Goal: Task Accomplishment & Management: Complete application form

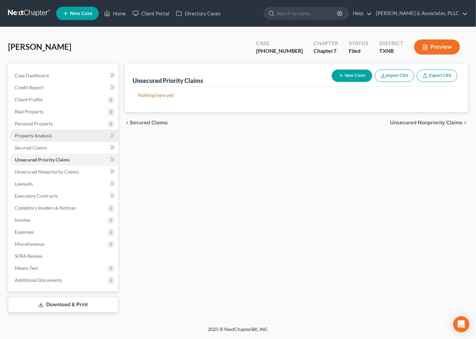
click at [41, 134] on span "Property Analysis" at bounding box center [33, 136] width 37 height 6
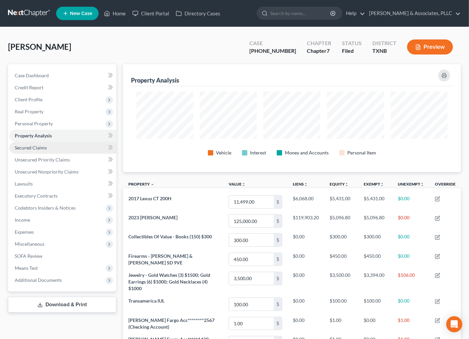
scroll to position [108, 339]
click at [41, 148] on span "Secured Claims" at bounding box center [31, 148] width 32 height 6
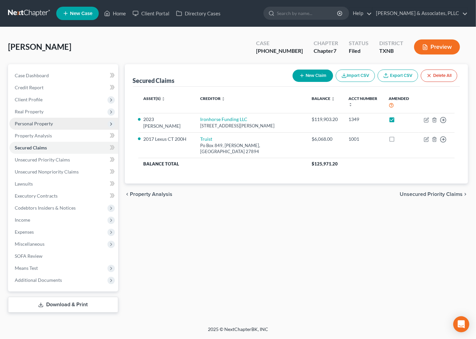
click at [32, 124] on span "Personal Property" at bounding box center [34, 124] width 38 height 6
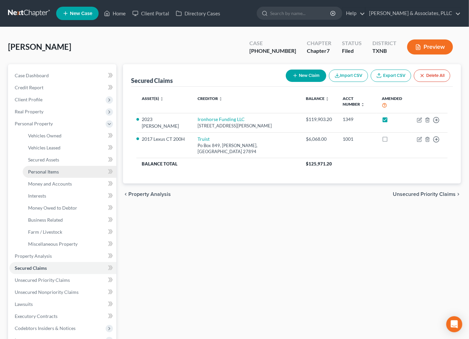
click at [45, 171] on span "Personal Items" at bounding box center [43, 172] width 31 height 6
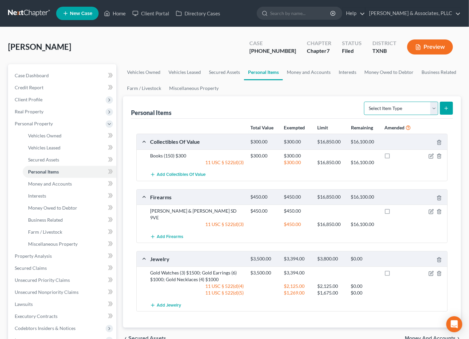
click at [392, 108] on select "Select Item Type Clothing Collectibles Of Value Electronics Firearms Household …" at bounding box center [401, 108] width 74 height 13
click at [365, 102] on select "Select Item Type Clothing Collectibles Of Value Electronics Firearms Household …" at bounding box center [401, 108] width 74 height 13
click at [449, 108] on icon "submit" at bounding box center [446, 108] width 5 height 5
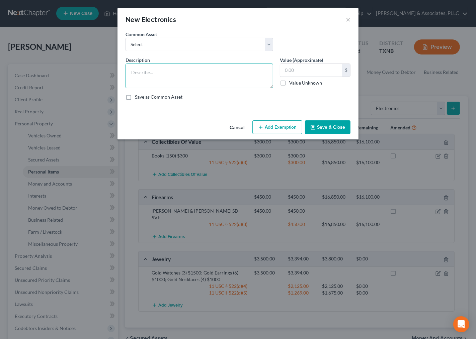
click at [166, 81] on textarea at bounding box center [199, 76] width 148 height 25
click at [276, 128] on button "Add Exemption" at bounding box center [277, 127] width 50 height 14
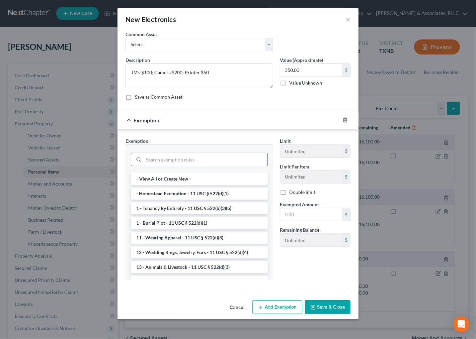
click at [161, 159] on input "search" at bounding box center [206, 159] width 124 height 13
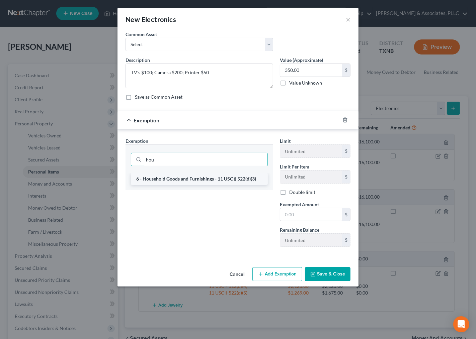
click at [166, 182] on li "6 - Household Goods and Furnishings - 11 USC § 522(d)(3)" at bounding box center [199, 179] width 137 height 12
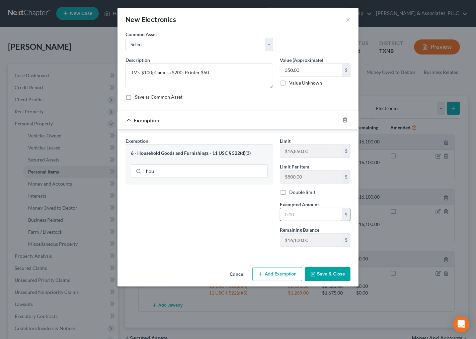
click at [321, 212] on input "text" at bounding box center [311, 214] width 62 height 13
click at [319, 268] on button "Save & Close" at bounding box center [328, 274] width 46 height 14
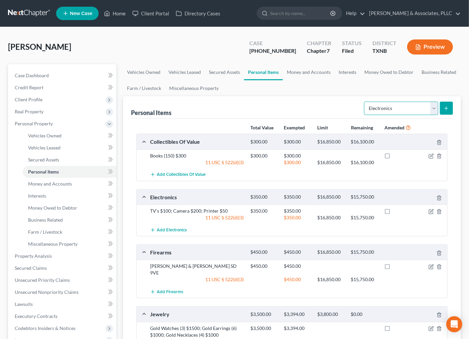
click at [399, 106] on select "Select Item Type Clothing Collectibles Of Value Electronics Firearms Household …" at bounding box center [401, 108] width 74 height 13
click at [380, 106] on select "Select Item Type Clothing Collectibles Of Value Electronics Firearms Household …" at bounding box center [401, 108] width 74 height 13
click at [340, 95] on ul "Vehicles Owned Vehicles Leased Secured Assets Personal Items Money and Accounts…" at bounding box center [292, 80] width 338 height 32
click at [444, 107] on icon "submit" at bounding box center [446, 108] width 5 height 5
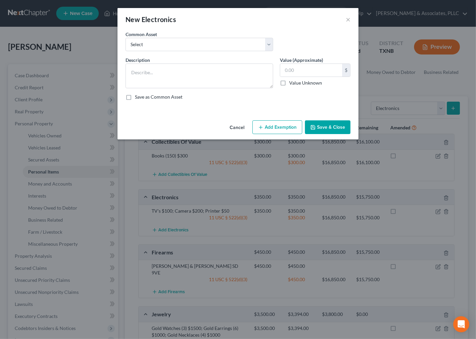
click at [436, 109] on div "New Electronics × An exemption set must first be selected from the Filing Infor…" at bounding box center [238, 169] width 476 height 339
click at [242, 126] on button "Cancel" at bounding box center [236, 127] width 25 height 13
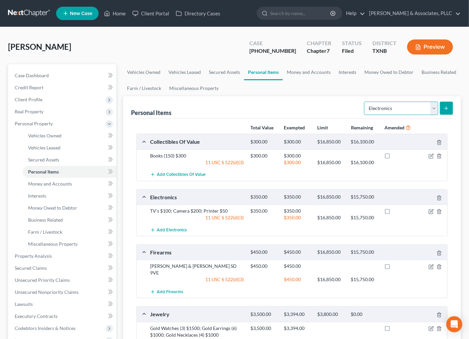
click at [384, 108] on select "Select Item Type Clothing Collectibles Of Value Electronics Firearms Household …" at bounding box center [401, 108] width 74 height 13
click at [365, 102] on select "Select Item Type Clothing Collectibles Of Value Electronics Firearms Household …" at bounding box center [401, 108] width 74 height 13
click at [442, 105] on button "submit" at bounding box center [446, 108] width 13 height 13
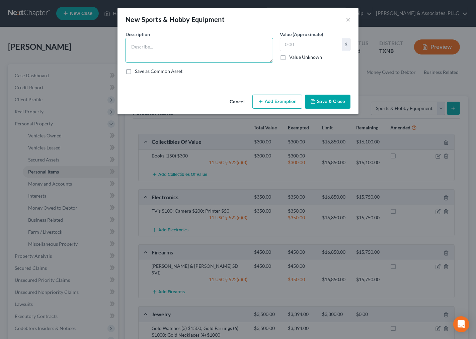
click at [189, 55] on textarea at bounding box center [199, 50] width 148 height 25
click at [274, 102] on button "Add Exemption" at bounding box center [277, 102] width 50 height 14
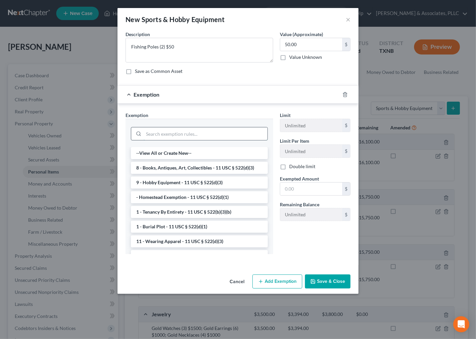
click at [158, 129] on input "search" at bounding box center [206, 133] width 124 height 13
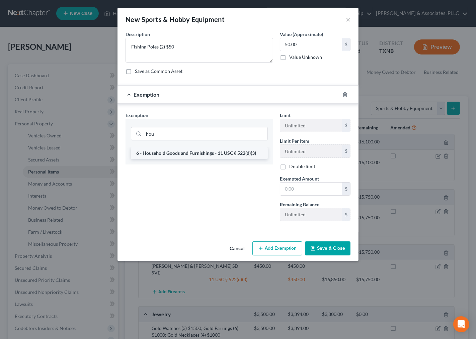
click at [173, 155] on li "6 - Household Goods and Furnishings - 11 USC § 522(d)(3)" at bounding box center [199, 153] width 137 height 12
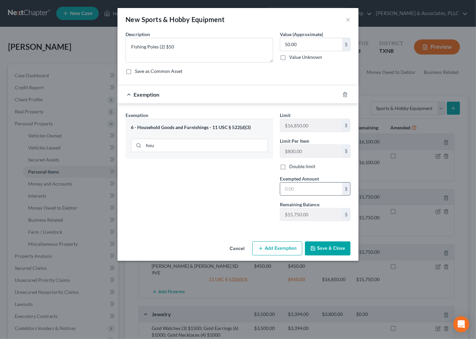
click at [309, 188] on input "text" at bounding box center [311, 189] width 62 height 13
drag, startPoint x: 335, startPoint y: 255, endPoint x: 202, endPoint y: 209, distance: 140.8
click at [257, 226] on div "New Sports & Hobby Equipment × An exemption set must first be selected from the…" at bounding box center [237, 134] width 241 height 253
click at [202, 209] on div "Exemption Set must be selected for CA. Exemption * 6 - Household Goods and Furn…" at bounding box center [199, 169] width 154 height 115
click at [320, 250] on button "Save & Close" at bounding box center [328, 249] width 46 height 14
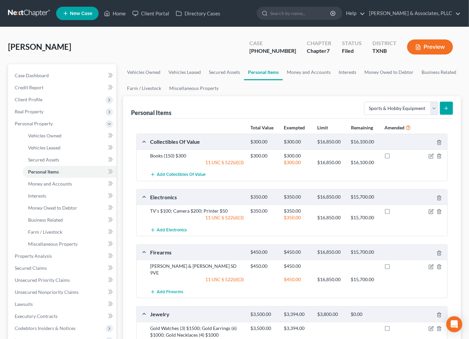
click at [270, 90] on ul "Vehicles Owned Vehicles Leased Secured Assets Personal Items Money and Accounts…" at bounding box center [292, 80] width 338 height 32
drag, startPoint x: 390, startPoint y: 106, endPoint x: 398, endPoint y: 114, distance: 11.6
click at [390, 106] on select "Select Item Type Clothing Collectibles Of Value Electronics Firearms Household …" at bounding box center [401, 108] width 74 height 13
click at [365, 102] on select "Select Item Type Clothing Collectibles Of Value Electronics Firearms Household …" at bounding box center [401, 108] width 74 height 13
click at [447, 108] on icon "submit" at bounding box center [446, 108] width 5 height 5
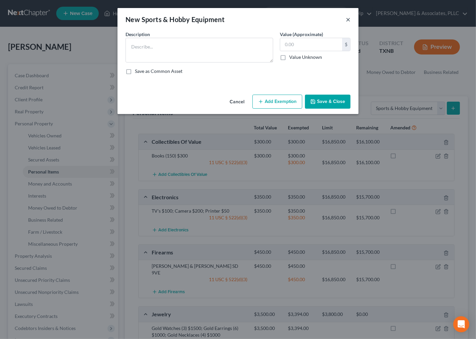
click at [346, 20] on button "×" at bounding box center [348, 19] width 5 height 8
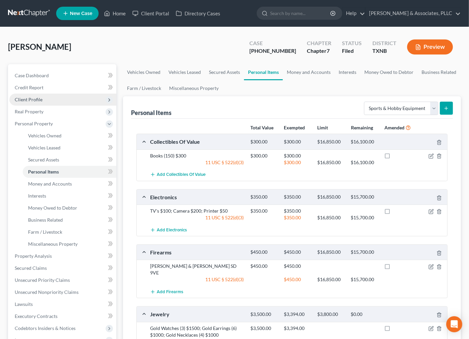
click at [32, 100] on span "Client Profile" at bounding box center [29, 100] width 28 height 6
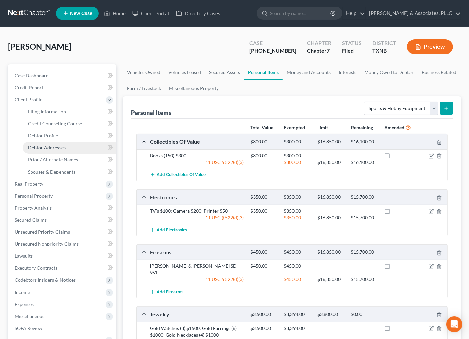
click at [50, 146] on span "Debtor Addresses" at bounding box center [46, 148] width 37 height 6
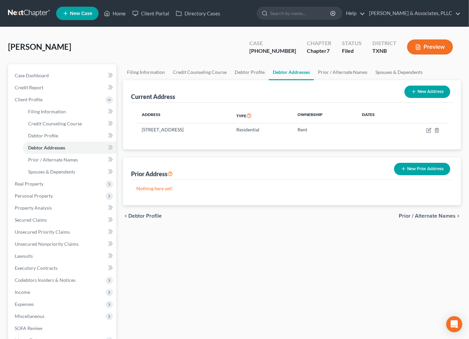
click at [409, 165] on button "New Prior Address" at bounding box center [422, 169] width 56 height 12
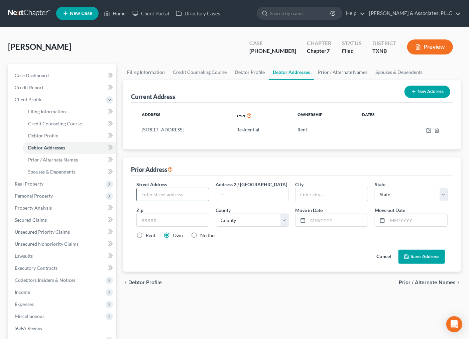
click at [177, 198] on input "text" at bounding box center [173, 194] width 72 height 13
drag, startPoint x: 225, startPoint y: 128, endPoint x: 159, endPoint y: 129, distance: 65.9
click at [132, 128] on div "Address Type Ownership Dates [STREET_ADDRESS] Residential Rent" at bounding box center [292, 126] width 322 height 47
drag, startPoint x: 141, startPoint y: 130, endPoint x: 180, endPoint y: 129, distance: 38.8
click at [180, 129] on td "[STREET_ADDRESS]" at bounding box center [184, 129] width 95 height 13
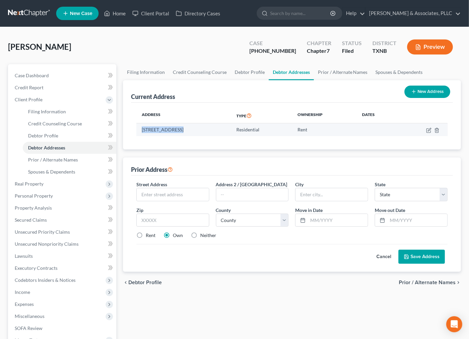
copy td "[STREET_ADDRESS]"
click at [172, 199] on input "text" at bounding box center [173, 194] width 72 height 13
paste input "[STREET_ADDRESS]"
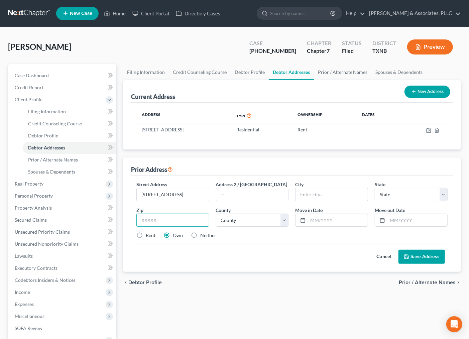
click at [185, 217] on input "text" at bounding box center [173, 220] width 73 height 13
click at [177, 211] on div "Zip * 7" at bounding box center [173, 217] width 80 height 20
click at [155, 219] on input "7" at bounding box center [173, 220] width 73 height 13
drag, startPoint x: 159, startPoint y: 268, endPoint x: 157, endPoint y: 255, distance: 13.5
click at [159, 268] on div "Street Address * [STREET_ADDRESS] Address 2 / [GEOGRAPHIC_DATA] * State * State…" at bounding box center [292, 224] width 322 height 96
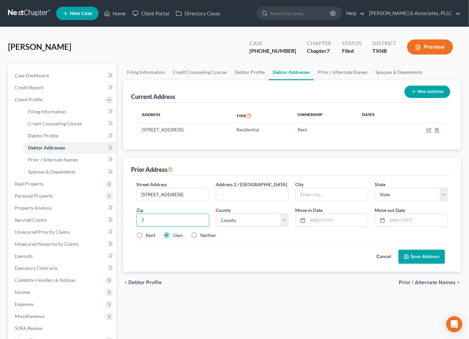
click at [155, 217] on input "7" at bounding box center [173, 220] width 73 height 13
click at [249, 189] on input "text" at bounding box center [252, 194] width 72 height 13
click at [302, 192] on input "[PERSON_NAME]" at bounding box center [332, 194] width 72 height 13
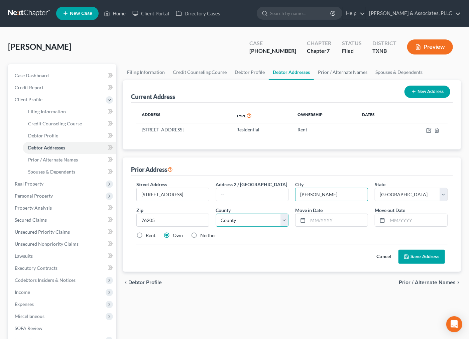
click at [250, 219] on select "County [GEOGRAPHIC_DATA] [GEOGRAPHIC_DATA] [GEOGRAPHIC_DATA] [GEOGRAPHIC_DATA] …" at bounding box center [252, 220] width 73 height 13
click at [216, 214] on select "County [GEOGRAPHIC_DATA] [GEOGRAPHIC_DATA] [GEOGRAPHIC_DATA] [GEOGRAPHIC_DATA] …" at bounding box center [252, 220] width 73 height 13
click at [322, 221] on input "text" at bounding box center [338, 220] width 60 height 13
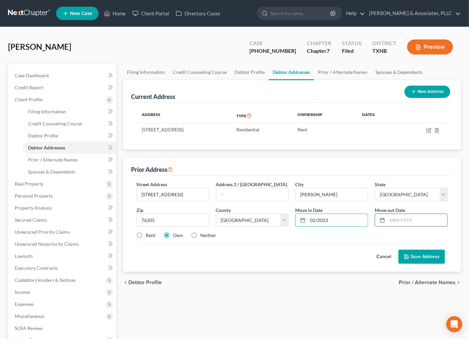
click at [401, 221] on input "text" at bounding box center [418, 220] width 60 height 13
click at [397, 220] on input "04*2025" at bounding box center [418, 220] width 60 height 13
click at [319, 249] on div "Cancel Save Address" at bounding box center [292, 254] width 311 height 20
click at [425, 260] on button "Save Address" at bounding box center [422, 257] width 47 height 14
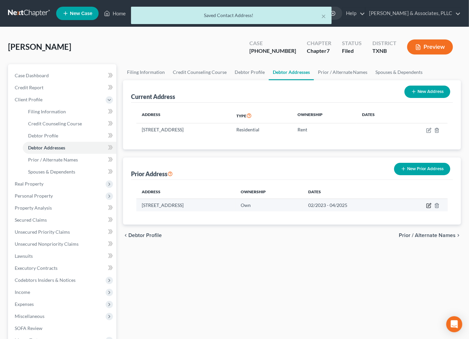
click at [430, 204] on icon "button" at bounding box center [429, 205] width 5 height 5
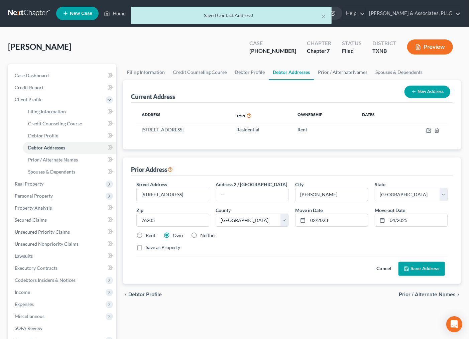
click at [148, 236] on label "Rent" at bounding box center [151, 235] width 10 height 7
click at [149, 236] on input "Rent" at bounding box center [151, 234] width 4 height 4
click at [424, 272] on button "Save Address" at bounding box center [422, 269] width 47 height 14
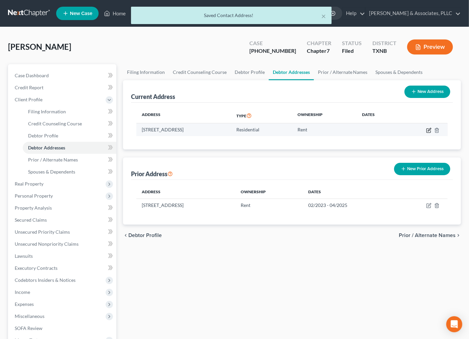
click at [429, 130] on icon "button" at bounding box center [429, 130] width 5 height 5
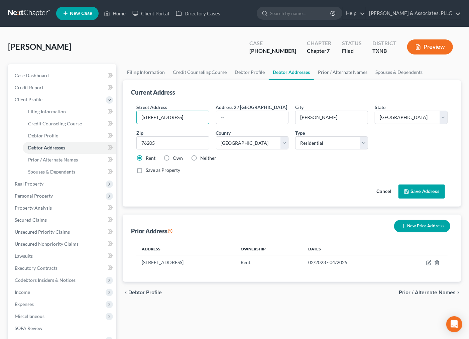
drag, startPoint x: 185, startPoint y: 119, endPoint x: 130, endPoint y: 125, distance: 55.2
click at [130, 125] on div "Current Address Street Address * [STREET_ADDRESS] Address 2 / [GEOGRAPHIC_DATA]…" at bounding box center [292, 143] width 338 height 126
drag, startPoint x: 193, startPoint y: 115, endPoint x: 92, endPoint y: 127, distance: 101.4
click at [92, 126] on div "Petition Navigation Case Dashboard Payments Invoices Payments Payments Credit R…" at bounding box center [235, 224] width 460 height 321
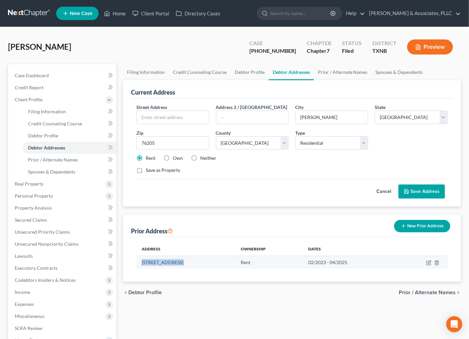
drag, startPoint x: 141, startPoint y: 258, endPoint x: 181, endPoint y: 259, distance: 40.2
click at [181, 259] on td "[STREET_ADDRESS]" at bounding box center [186, 262] width 99 height 13
copy td "[STREET_ADDRESS]"
click at [169, 114] on input "text" at bounding box center [173, 117] width 72 height 13
paste input "[STREET_ADDRESS]"
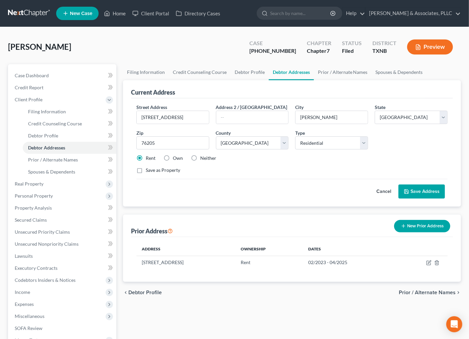
click at [166, 183] on div "Cancel Save Address" at bounding box center [292, 189] width 311 height 20
click at [439, 263] on icon "button" at bounding box center [437, 262] width 5 height 5
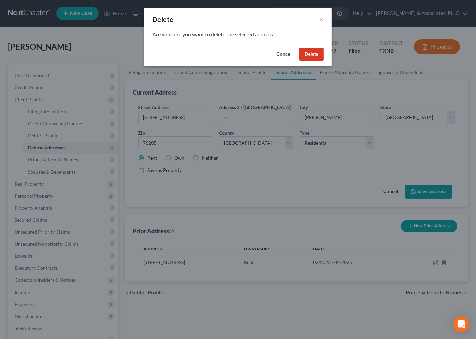
click at [308, 51] on button "Delete" at bounding box center [311, 54] width 24 height 13
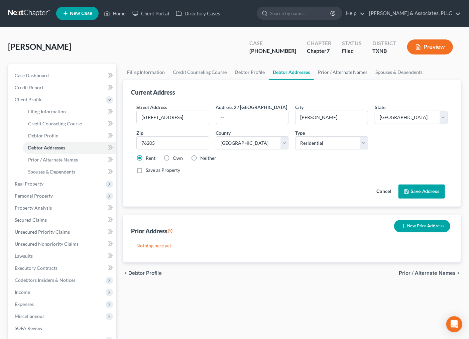
click at [419, 227] on button "New Prior Address" at bounding box center [422, 226] width 56 height 12
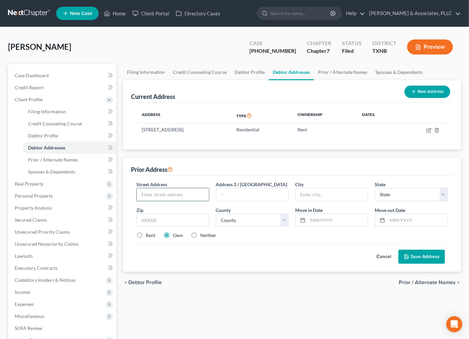
click at [172, 195] on input "text" at bounding box center [173, 194] width 72 height 13
click at [146, 233] on label "Rent" at bounding box center [151, 235] width 10 height 7
click at [149, 233] on input "Rent" at bounding box center [151, 234] width 4 height 4
click at [424, 253] on button "Save Address" at bounding box center [422, 257] width 47 height 14
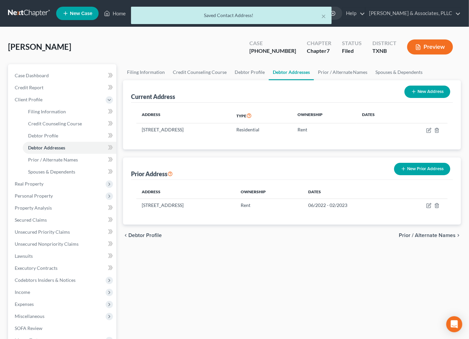
click at [406, 171] on icon "button" at bounding box center [403, 168] width 5 height 5
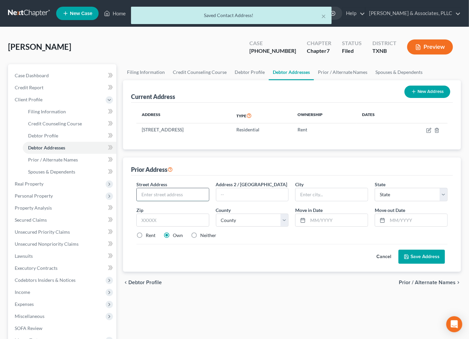
click at [179, 193] on input "text" at bounding box center [173, 194] width 72 height 13
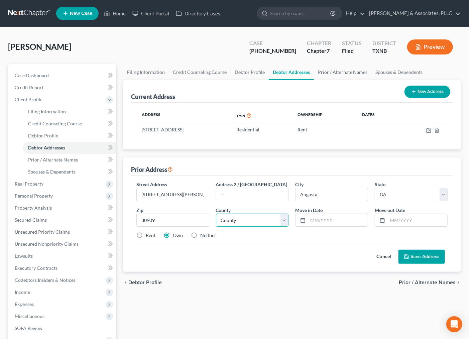
click at [266, 222] on select "County [GEOGRAPHIC_DATA] [GEOGRAPHIC_DATA] [GEOGRAPHIC_DATA] [GEOGRAPHIC_DATA] …" at bounding box center [252, 220] width 73 height 13
click at [242, 219] on select "County [GEOGRAPHIC_DATA] [GEOGRAPHIC_DATA] [GEOGRAPHIC_DATA] [GEOGRAPHIC_DATA] …" at bounding box center [252, 220] width 73 height 13
click at [216, 214] on select "County [GEOGRAPHIC_DATA] [GEOGRAPHIC_DATA] [GEOGRAPHIC_DATA] [GEOGRAPHIC_DATA] …" at bounding box center [252, 220] width 73 height 13
drag, startPoint x: 316, startPoint y: 217, endPoint x: 30, endPoint y: 121, distance: 302.0
click at [316, 217] on input "text" at bounding box center [338, 220] width 60 height 13
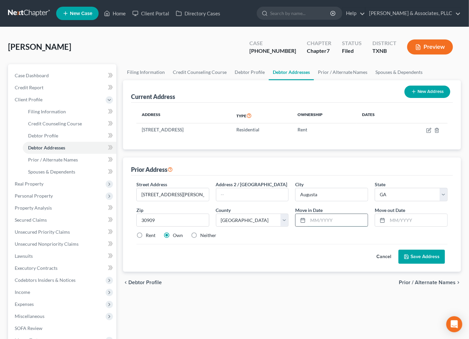
click at [321, 220] on input "text" at bounding box center [338, 220] width 60 height 13
click at [146, 234] on label "Rent" at bounding box center [151, 235] width 10 height 7
click at [149, 234] on input "Rent" at bounding box center [151, 234] width 4 height 4
click at [423, 260] on button "Save Address" at bounding box center [422, 257] width 47 height 14
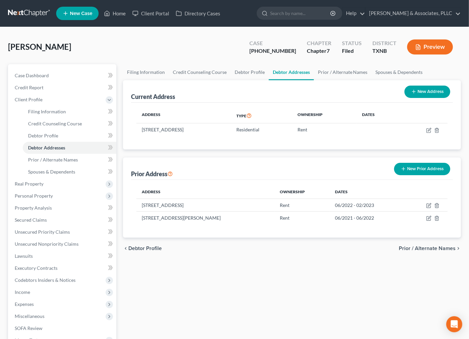
click at [405, 248] on span "Prior / Alternate Names" at bounding box center [427, 248] width 57 height 5
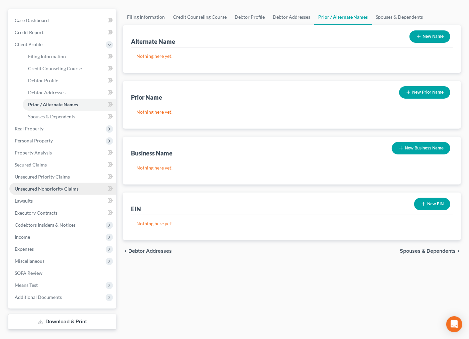
scroll to position [70, 0]
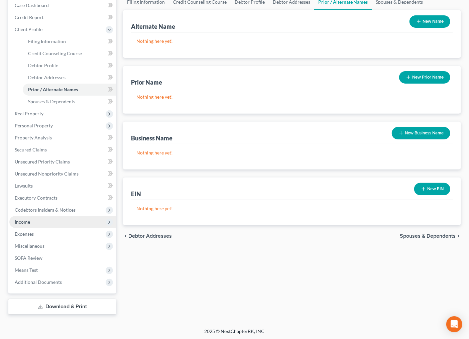
click at [35, 222] on span "Income" at bounding box center [62, 222] width 107 height 12
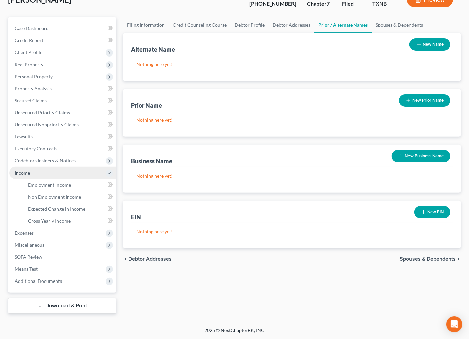
scroll to position [46, 0]
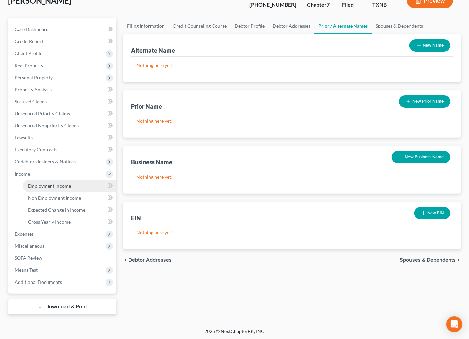
click at [52, 184] on span "Employment Income" at bounding box center [49, 186] width 43 height 6
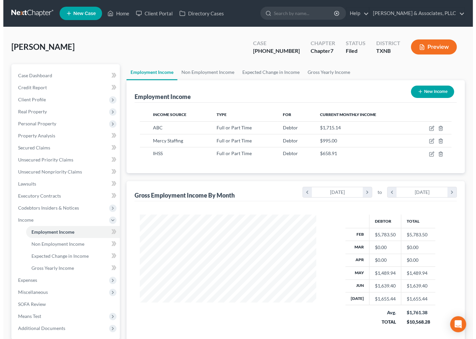
scroll to position [120, 189]
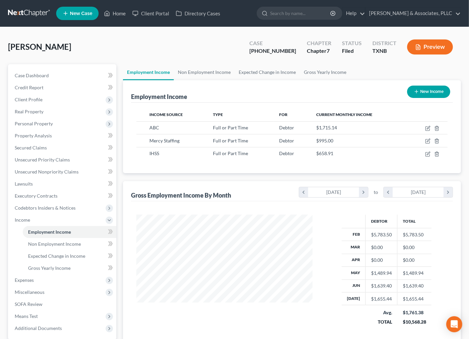
click at [423, 89] on button "New Income" at bounding box center [429, 92] width 43 height 12
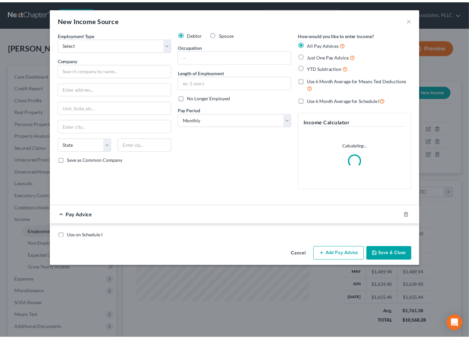
scroll to position [120, 192]
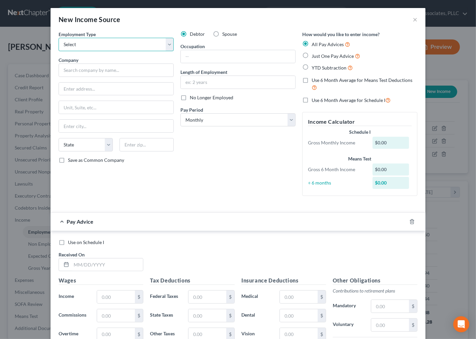
drag, startPoint x: 104, startPoint y: 43, endPoint x: 102, endPoint y: 50, distance: 6.3
click at [104, 43] on select "Select Full or [DEMOGRAPHIC_DATA] Employment Self Employment" at bounding box center [116, 44] width 115 height 13
click at [59, 38] on select "Select Full or [DEMOGRAPHIC_DATA] Employment Self Employment" at bounding box center [116, 44] width 115 height 13
click at [112, 68] on input "text" at bounding box center [116, 70] width 115 height 13
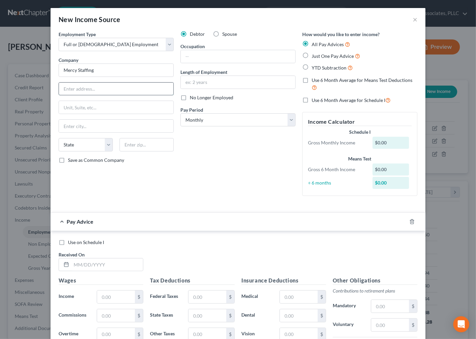
paste input "[STREET_ADDRESS][PERSON_NAME]"
click at [128, 145] on input "text" at bounding box center [146, 144] width 54 height 13
click at [177, 174] on div "Debtor Spouse Occupation Length of Employment No Longer Employed Pay Period * S…" at bounding box center [238, 116] width 122 height 171
drag, startPoint x: 96, startPoint y: 88, endPoint x: 150, endPoint y: 94, distance: 53.8
click at [150, 94] on input "[STREET_ADDRESS][PERSON_NAME]" at bounding box center [116, 89] width 114 height 13
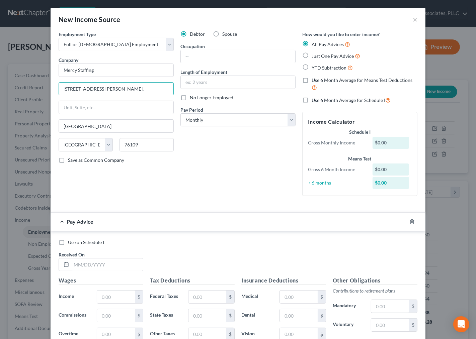
drag, startPoint x: 84, startPoint y: 88, endPoint x: 205, endPoint y: 109, distance: 123.3
click at [223, 162] on div "Debtor Spouse Occupation Length of Employment No Longer Employed Pay Period * S…" at bounding box center [238, 116] width 122 height 171
click at [203, 56] on input "text" at bounding box center [238, 56] width 114 height 13
click at [208, 168] on div "Debtor Spouse Occupation Length of Employment No Longer Employed Pay Period * S…" at bounding box center [238, 116] width 122 height 171
click at [413, 17] on button "×" at bounding box center [415, 19] width 5 height 8
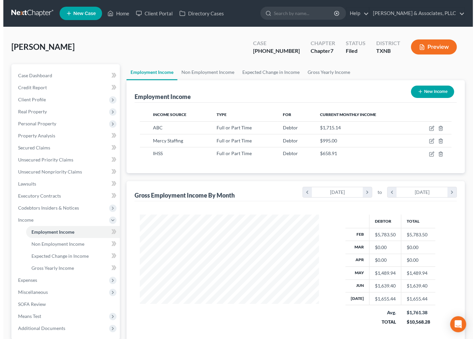
scroll to position [334455, 334386]
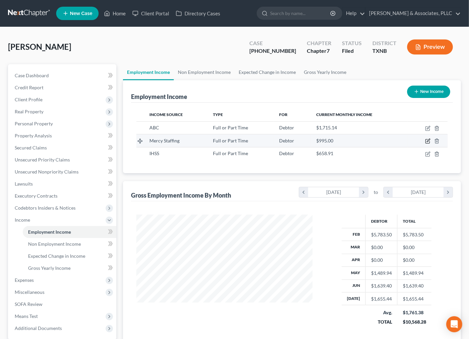
click at [428, 142] on icon "button" at bounding box center [428, 141] width 5 height 5
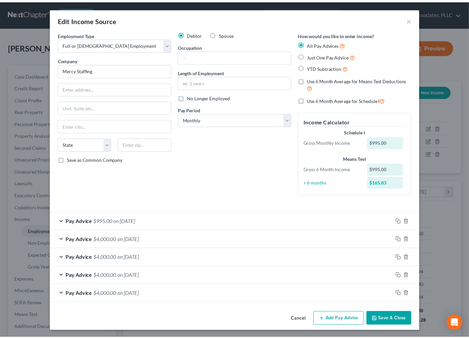
scroll to position [1, 0]
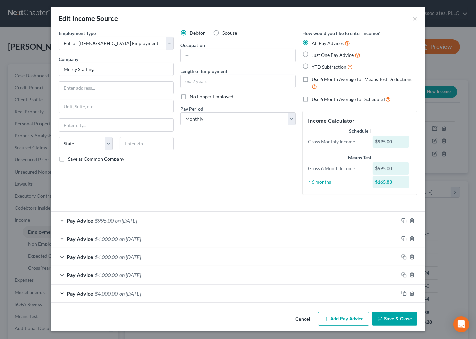
drag, startPoint x: 393, startPoint y: 321, endPoint x: 396, endPoint y: 276, distance: 44.9
click at [393, 321] on button "Save & Close" at bounding box center [395, 319] width 46 height 14
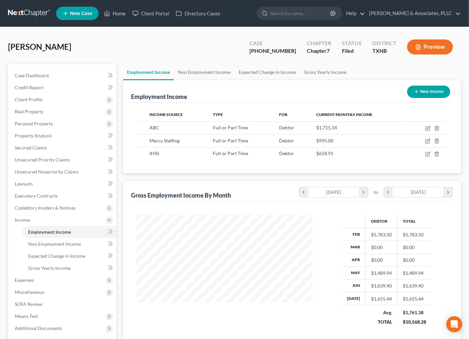
scroll to position [334455, 334386]
